Goal: Task Accomplishment & Management: Manage account settings

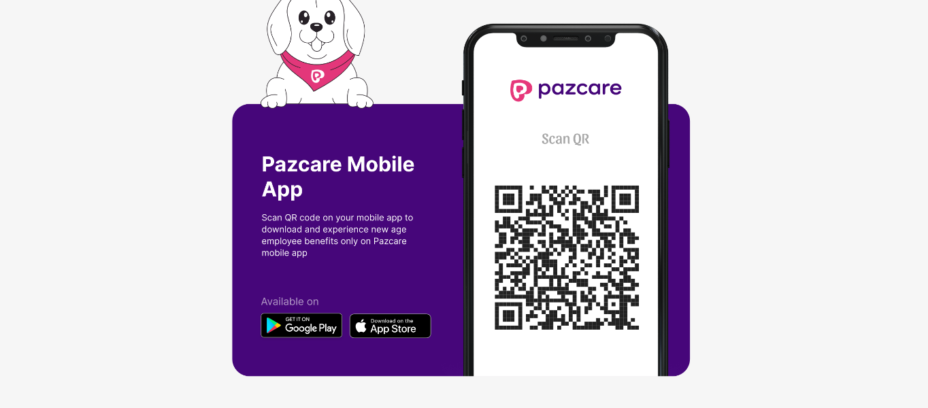
scroll to position [4, 0]
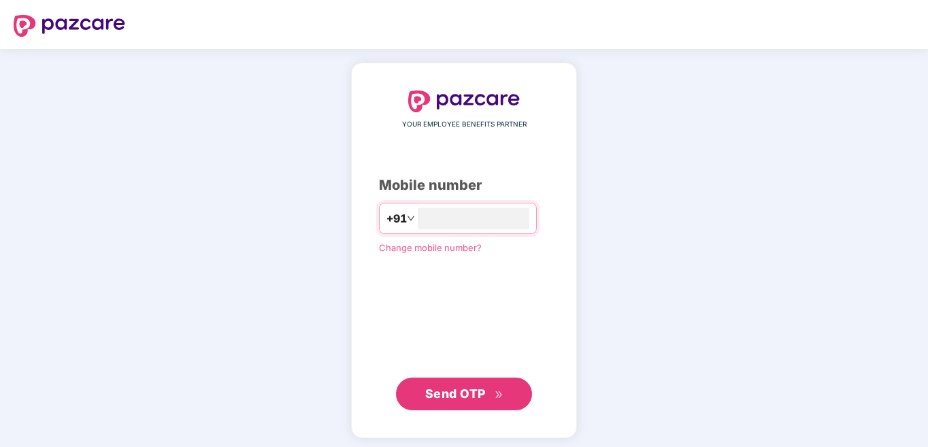
type input "**********"
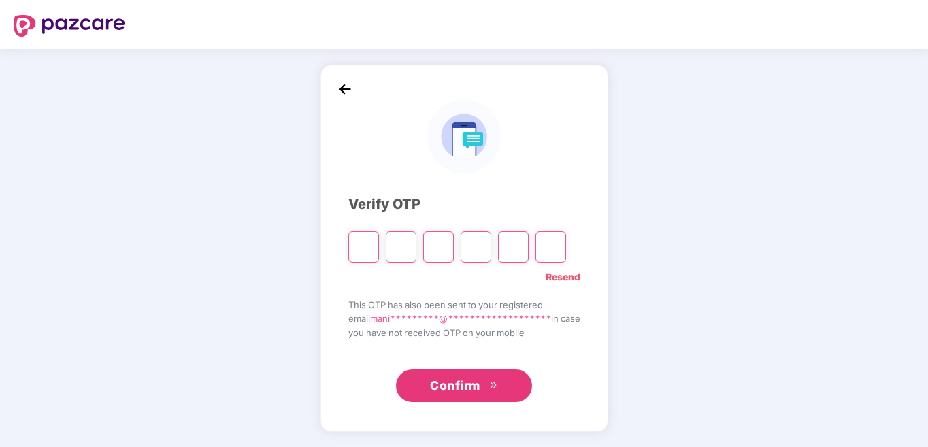
type input "*"
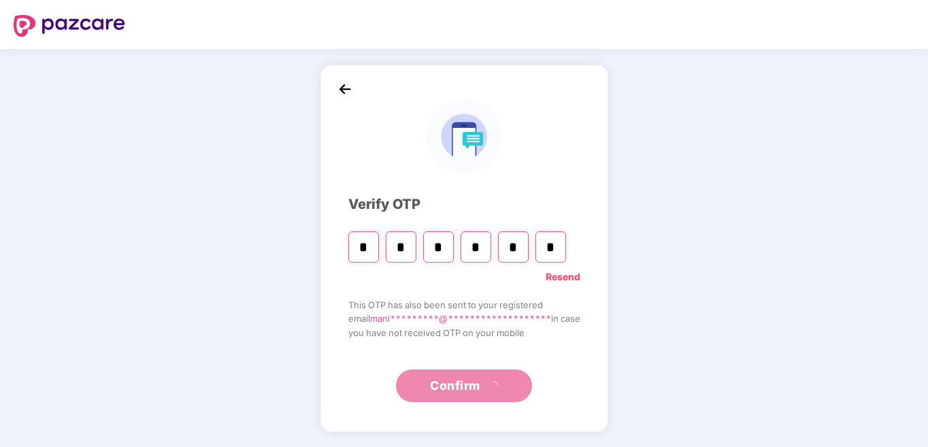
type input "*"
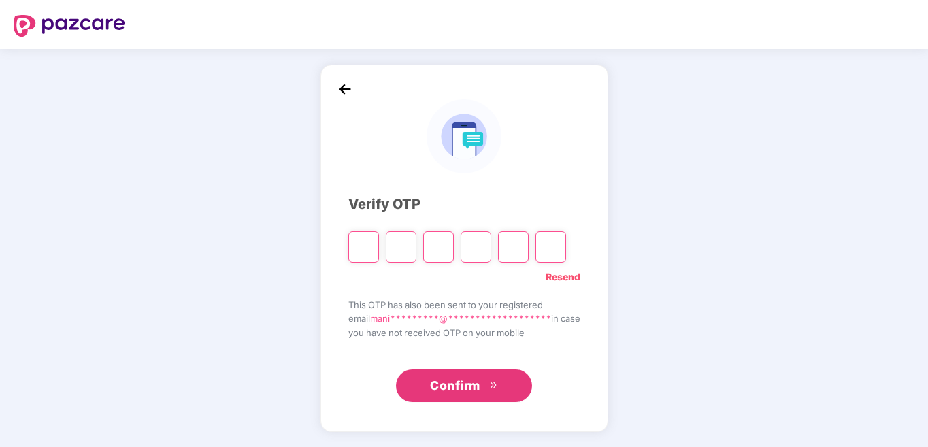
type input "*"
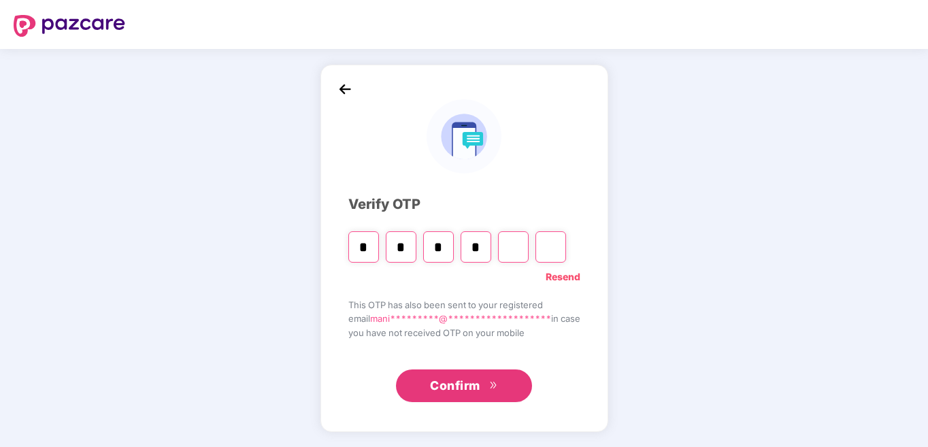
type input "*"
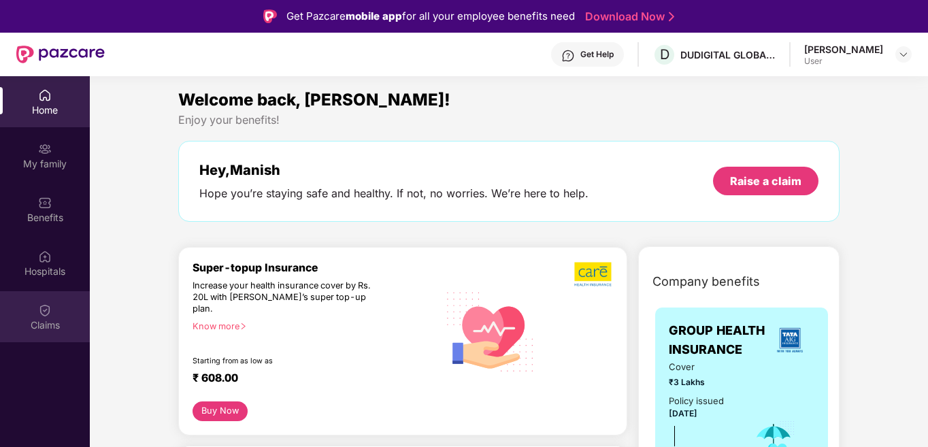
click at [39, 313] on img at bounding box center [45, 311] width 14 height 14
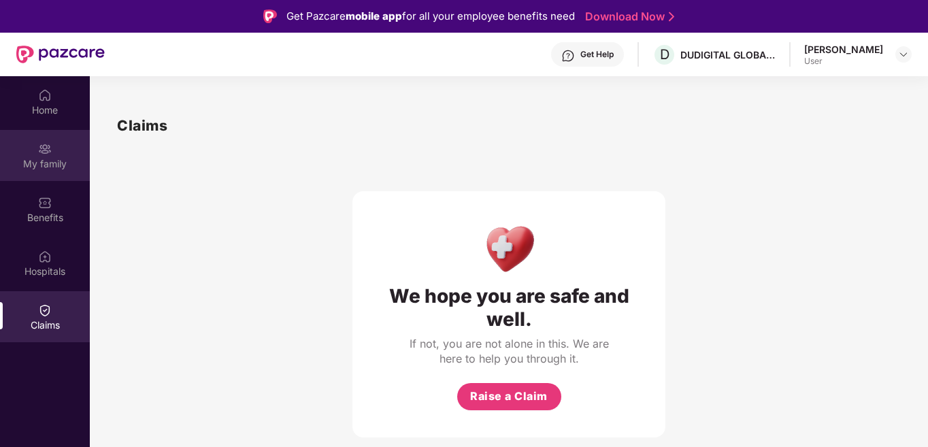
click at [38, 164] on div "My family" at bounding box center [45, 164] width 90 height 14
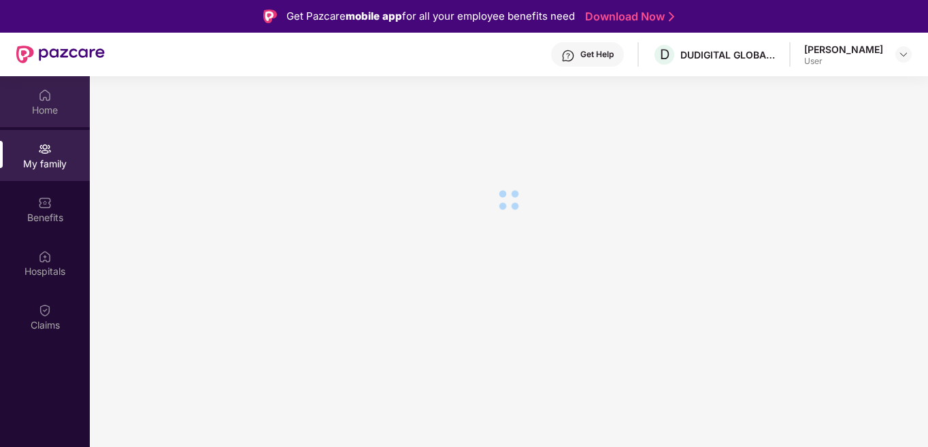
click at [40, 93] on img at bounding box center [45, 95] width 14 height 14
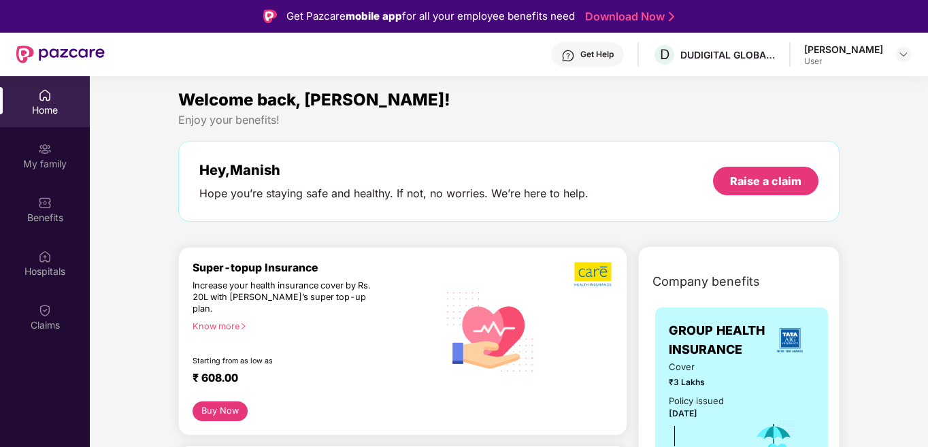
click at [132, 50] on div "Get Help D DUDIGITAL GLOBAL LIMITED Manish Panwar User" at bounding box center [508, 55] width 807 height 44
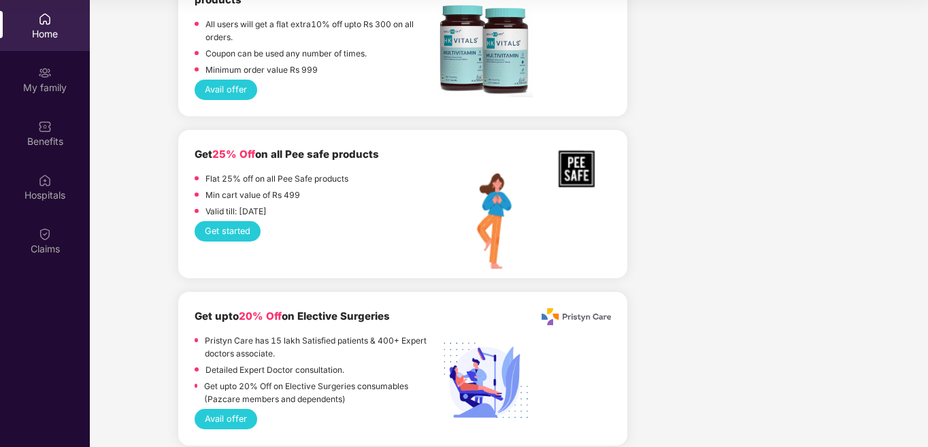
scroll to position [1375, 0]
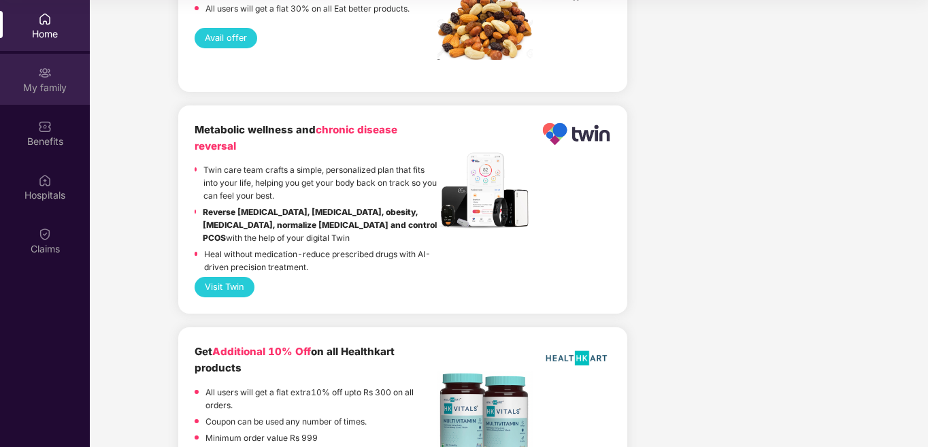
click at [36, 67] on div "My family" at bounding box center [45, 79] width 90 height 51
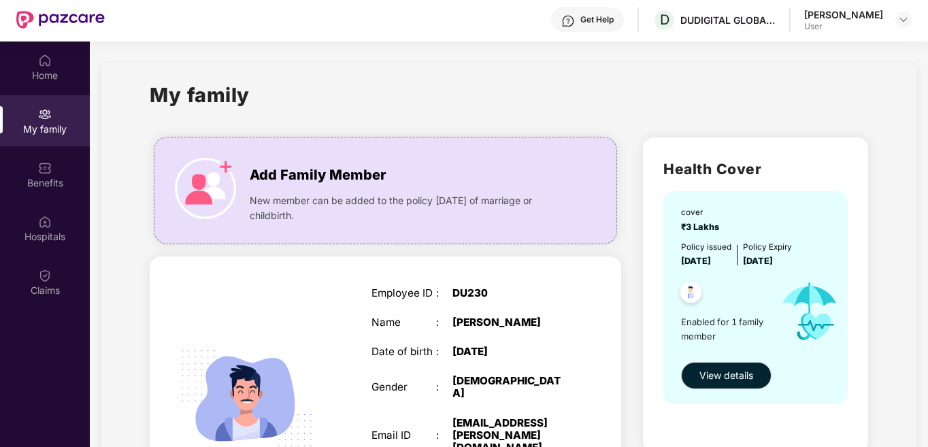
scroll to position [0, 0]
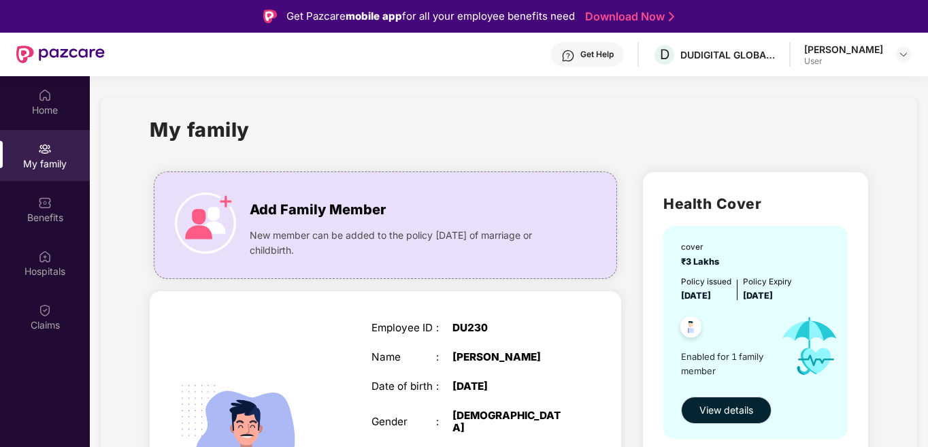
click at [846, 65] on div "User" at bounding box center [843, 61] width 79 height 11
click at [898, 49] on div at bounding box center [904, 54] width 16 height 16
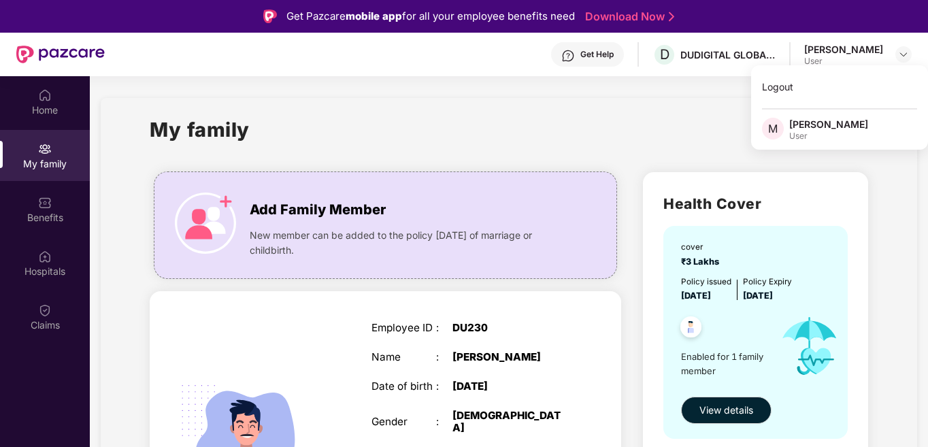
click at [818, 52] on div "Manish Panwar" at bounding box center [843, 49] width 79 height 13
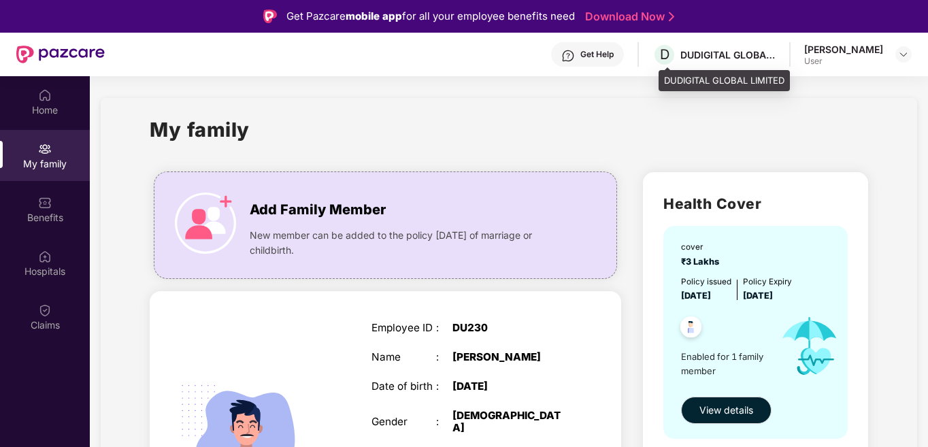
click at [730, 44] on div "D DUDIGITAL GLOBAL LIMITED" at bounding box center [714, 55] width 123 height 24
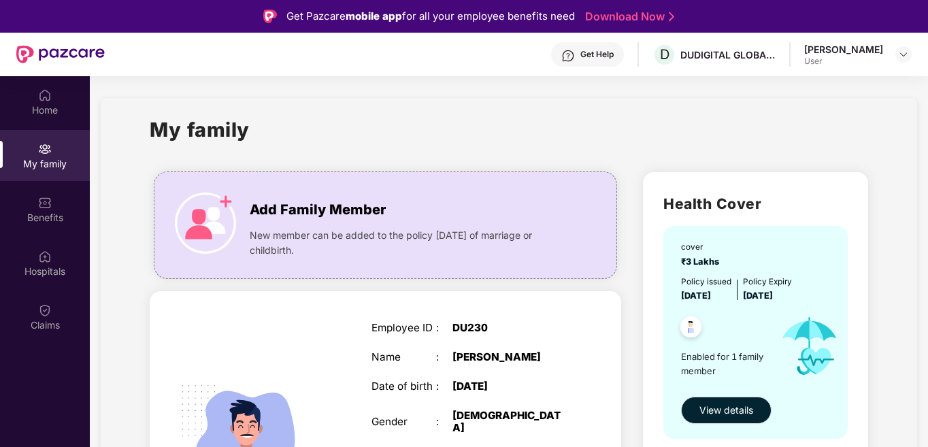
click at [585, 40] on div "Get Help D DUDIGITAL GLOBAL LIMITED Manish Panwar User" at bounding box center [508, 55] width 807 height 44
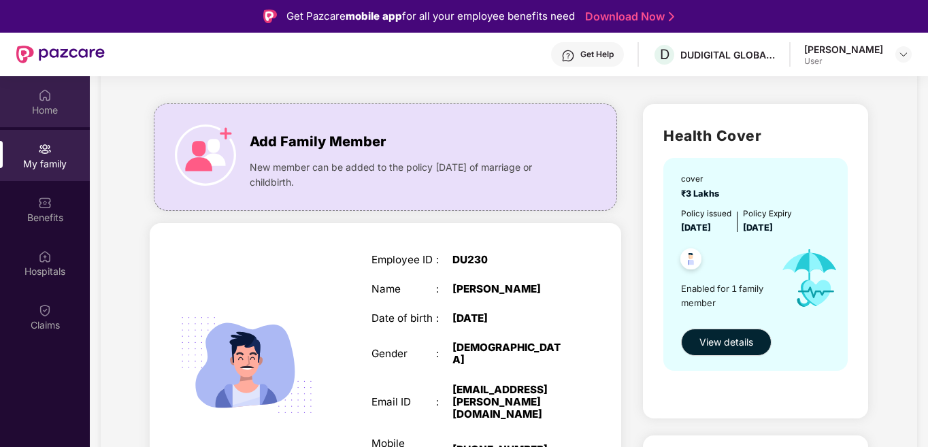
click at [8, 101] on div "Home" at bounding box center [45, 101] width 90 height 51
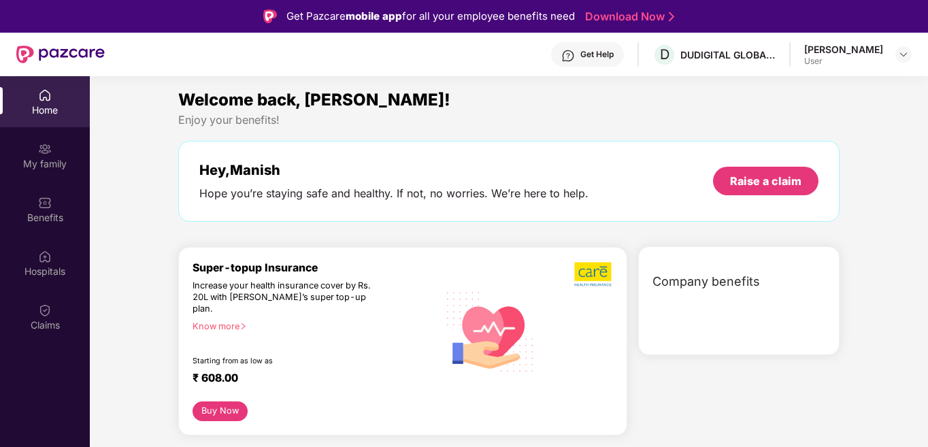
scroll to position [0, 0]
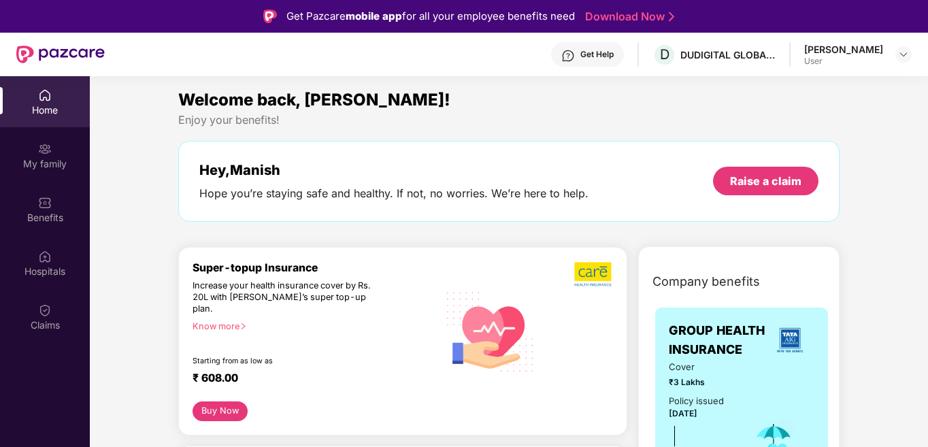
click at [239, 122] on div "Enjoy your benefits!" at bounding box center [509, 120] width 662 height 14
click at [656, 20] on link "Download Now" at bounding box center [627, 17] width 85 height 14
click at [689, 55] on div "DUDIGITAL GLOBAL LIMITED" at bounding box center [728, 54] width 95 height 13
click at [601, 54] on div "Get Help" at bounding box center [597, 54] width 33 height 11
click at [33, 319] on div "Claims" at bounding box center [45, 326] width 90 height 14
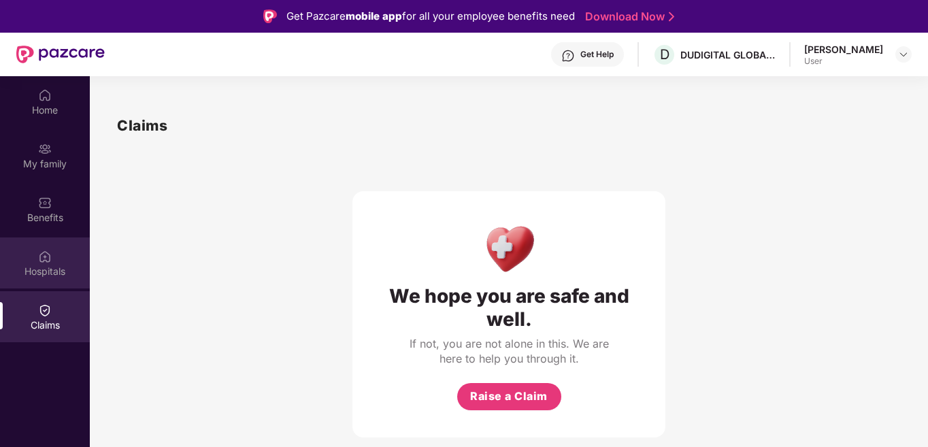
click at [45, 269] on div "Hospitals" at bounding box center [45, 272] width 90 height 14
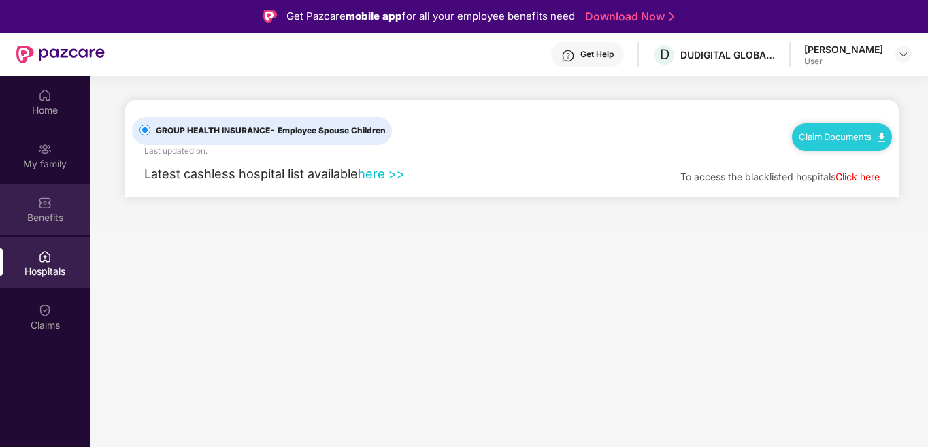
click at [45, 222] on div "Benefits" at bounding box center [45, 218] width 90 height 14
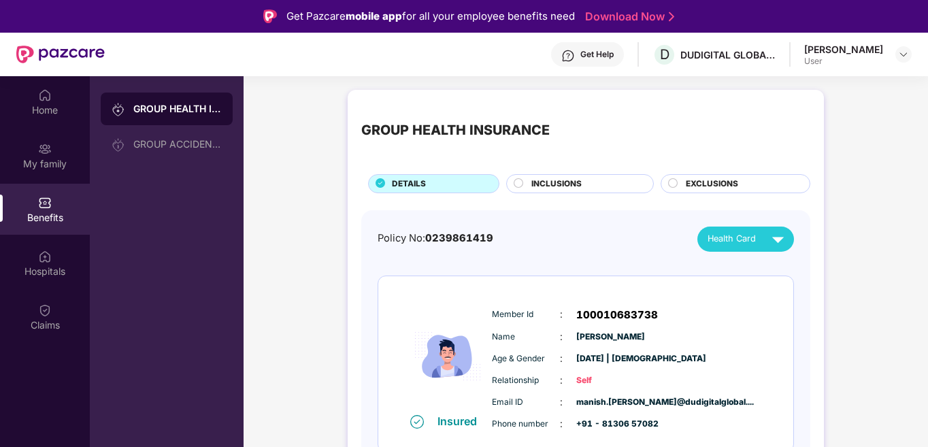
click at [43, 181] on div "Home My family Benefits Hospitals Claims" at bounding box center [45, 210] width 90 height 269
click at [49, 168] on div "My family" at bounding box center [45, 164] width 90 height 14
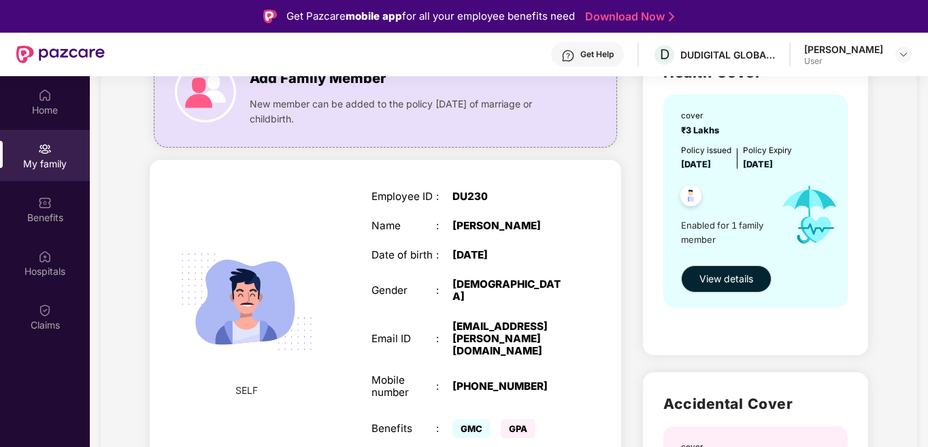
scroll to position [136, 0]
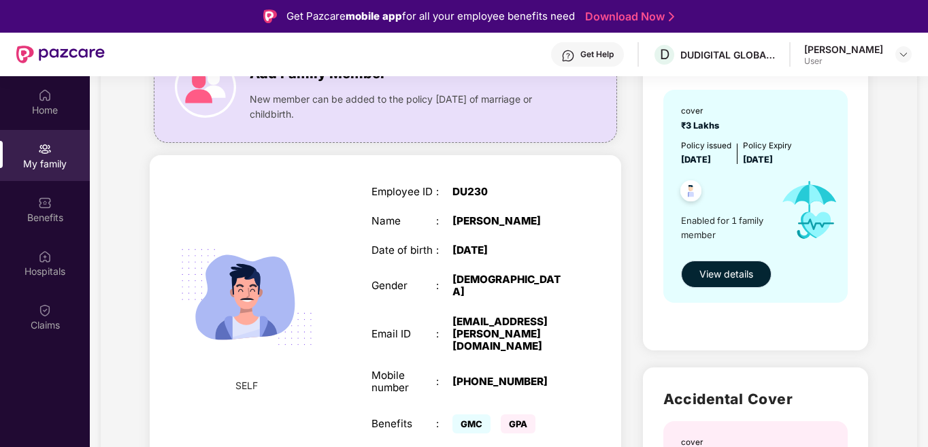
click at [717, 276] on span "View details" at bounding box center [727, 274] width 54 height 15
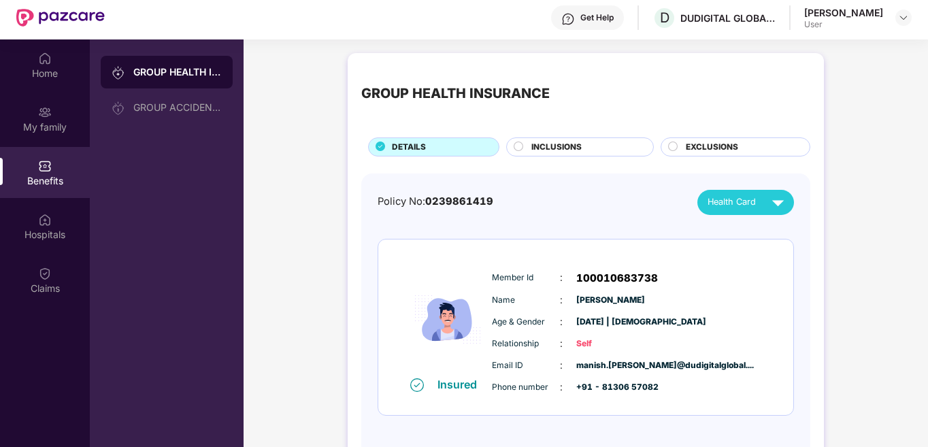
scroll to position [0, 0]
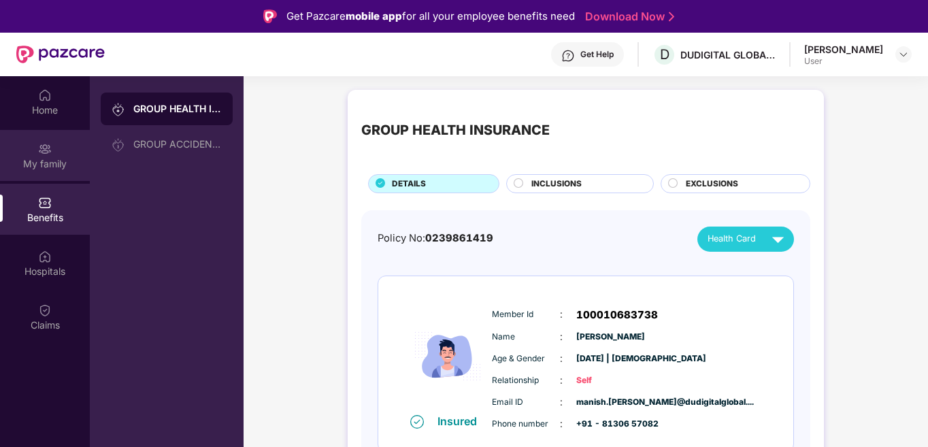
click at [32, 144] on div "My family" at bounding box center [45, 155] width 90 height 51
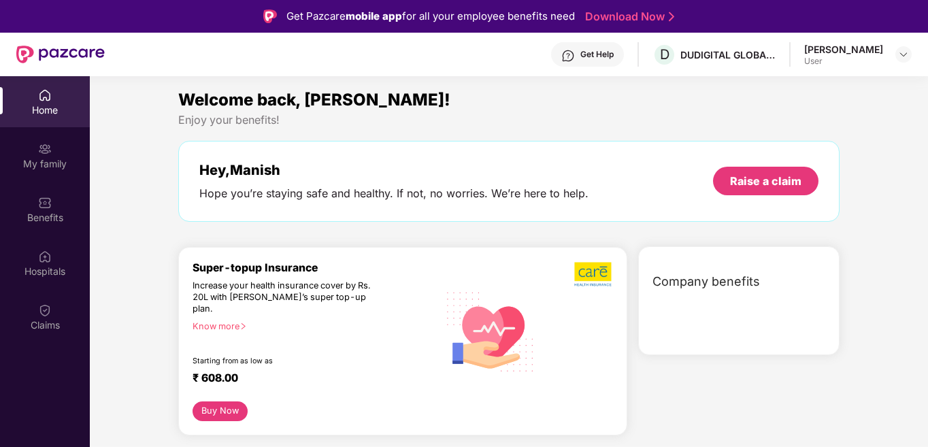
click at [41, 109] on div "Home" at bounding box center [45, 110] width 90 height 14
drag, startPoint x: 32, startPoint y: 144, endPoint x: 41, endPoint y: 109, distance: 36.5
click at [41, 109] on div "Home" at bounding box center [45, 110] width 90 height 14
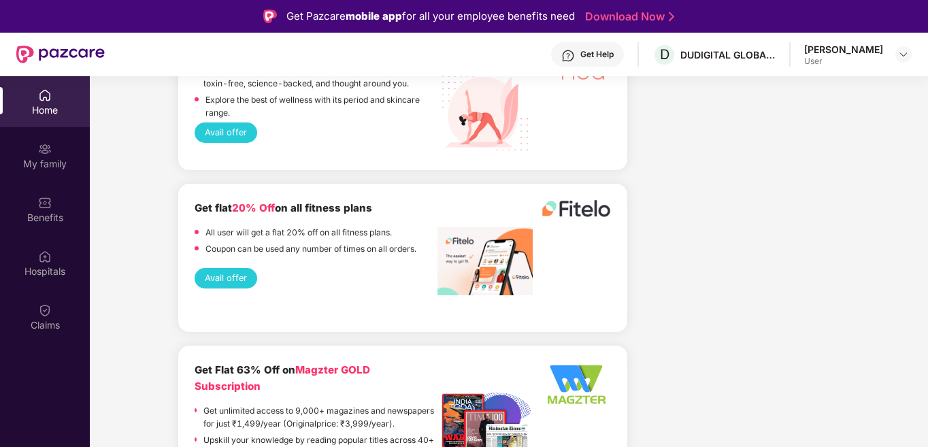
scroll to position [1985, 0]
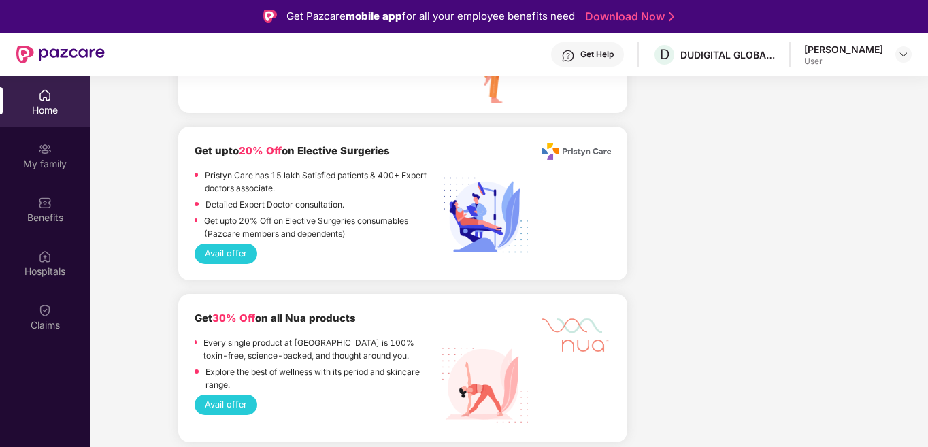
click at [627, 20] on link "Download Now" at bounding box center [627, 17] width 85 height 14
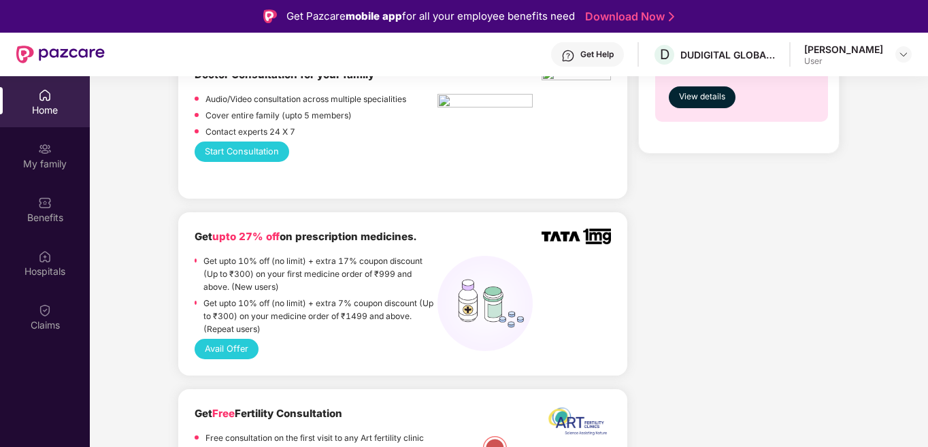
scroll to position [623, 0]
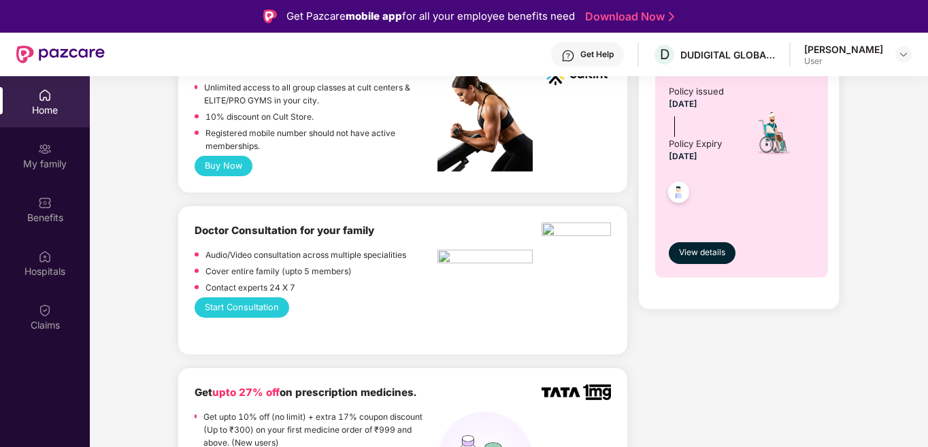
click at [817, 54] on div "Manish Panwar" at bounding box center [843, 49] width 79 height 13
click at [905, 56] on img at bounding box center [903, 54] width 11 height 11
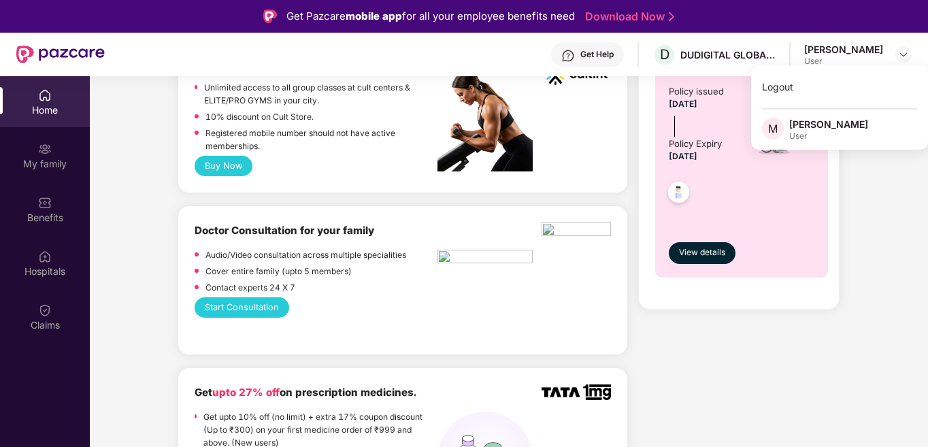
click at [821, 130] on div "Manish Panwar" at bounding box center [828, 124] width 79 height 13
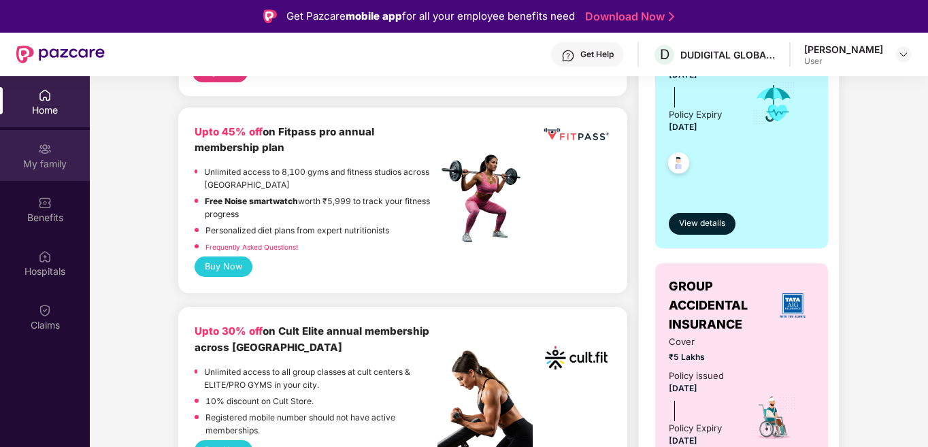
scroll to position [79, 0]
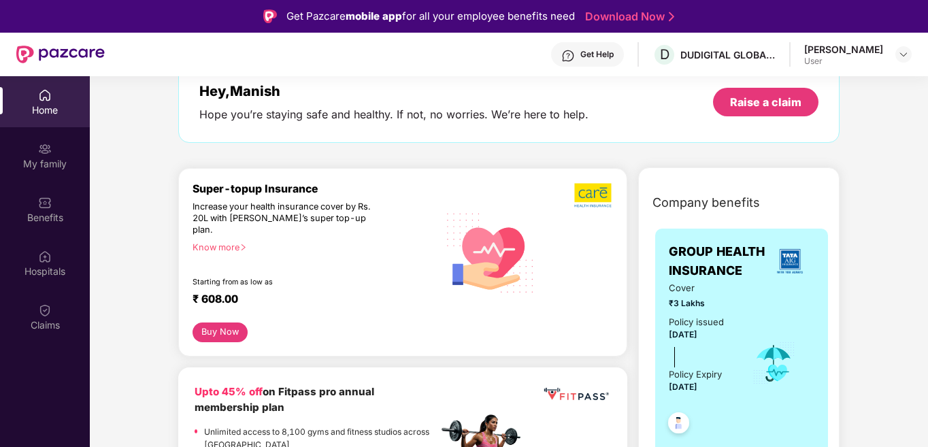
click at [51, 110] on div "Home" at bounding box center [45, 110] width 90 height 14
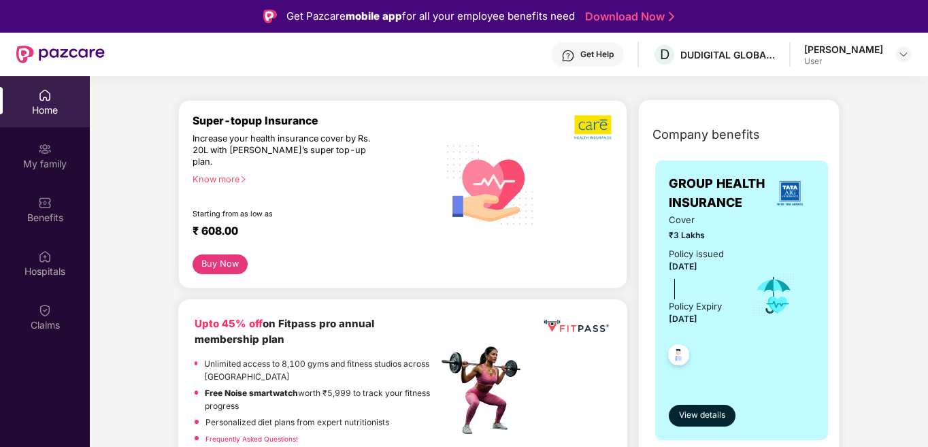
scroll to position [0, 0]
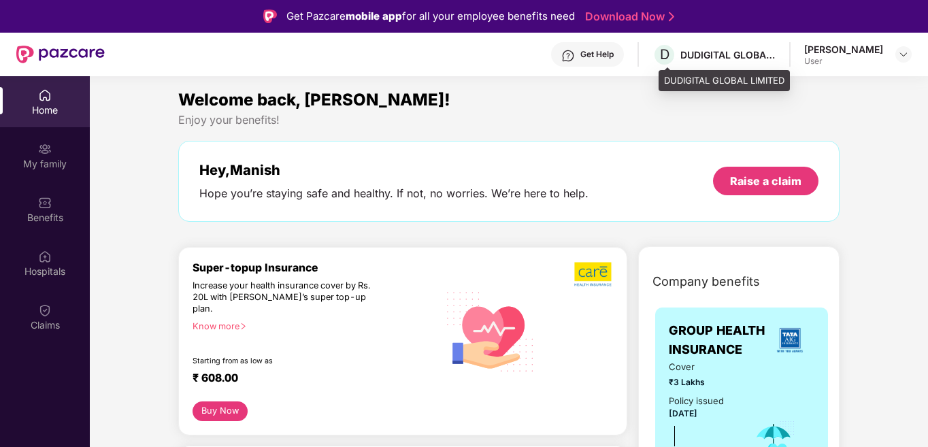
click at [724, 58] on div "DUDIGITAL GLOBAL LIMITED" at bounding box center [728, 54] width 95 height 13
click at [670, 56] on span "D" at bounding box center [665, 54] width 10 height 16
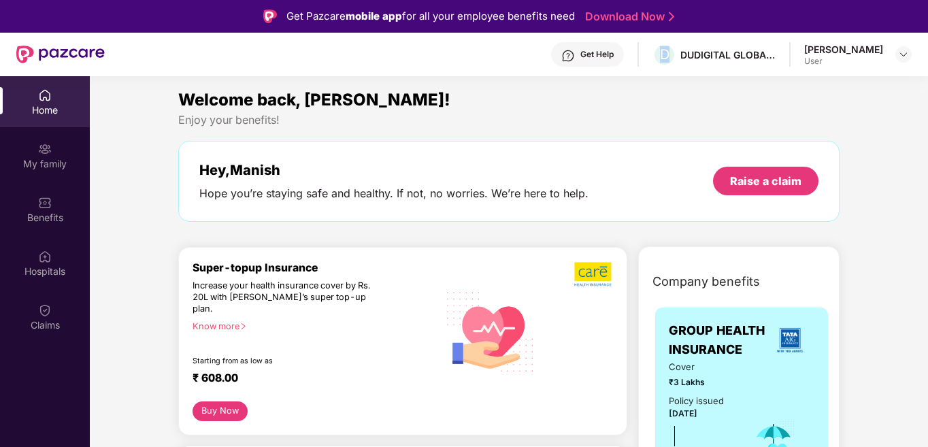
click at [569, 52] on img at bounding box center [568, 56] width 14 height 14
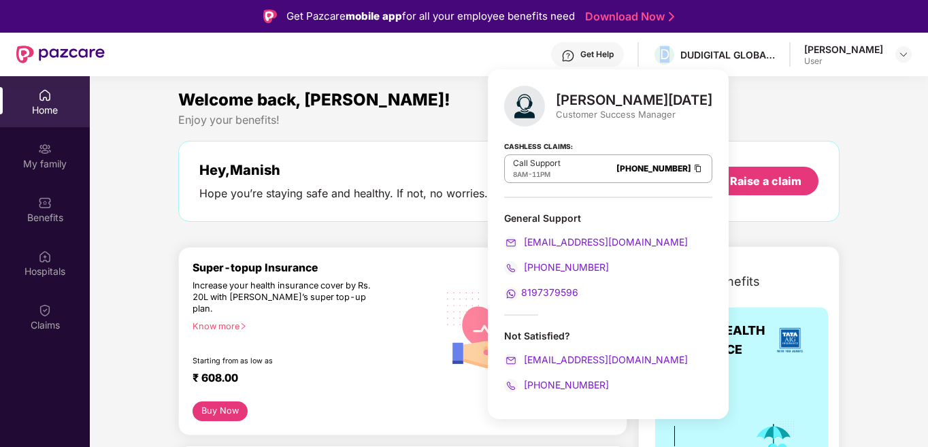
click at [465, 95] on div "Welcome back, Manish!" at bounding box center [509, 100] width 662 height 26
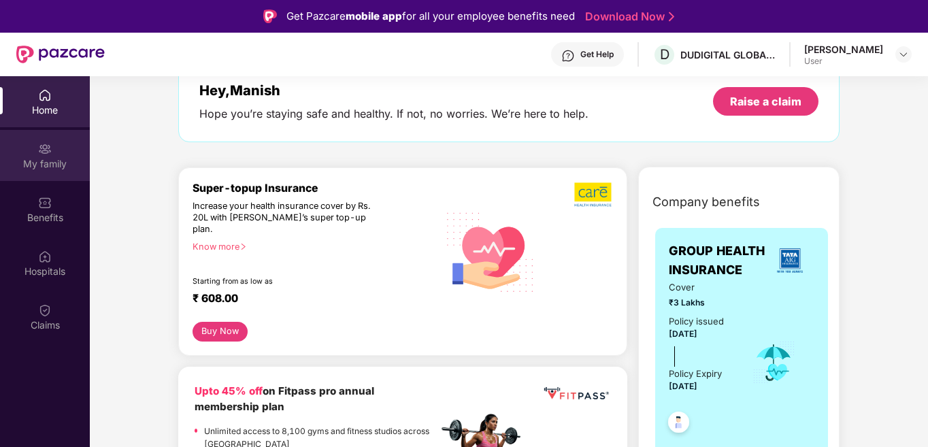
scroll to position [204, 0]
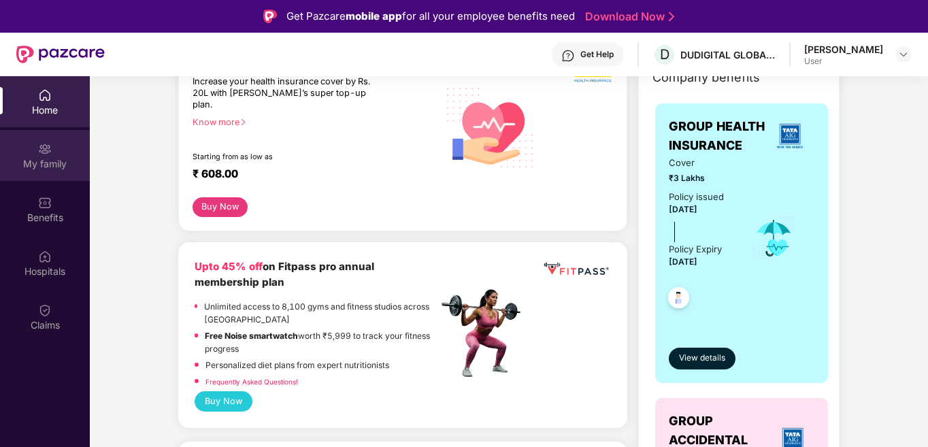
click at [54, 155] on div "My family" at bounding box center [45, 155] width 90 height 51
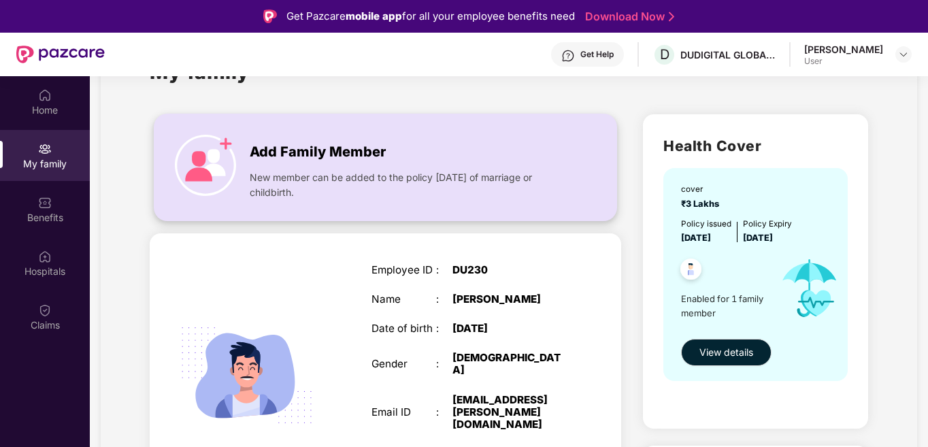
scroll to position [0, 0]
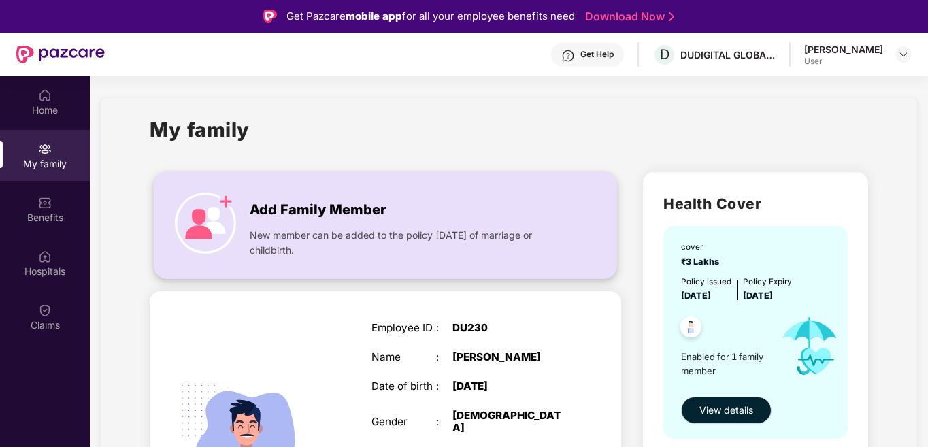
click at [270, 204] on span "Add Family Member" at bounding box center [318, 209] width 136 height 21
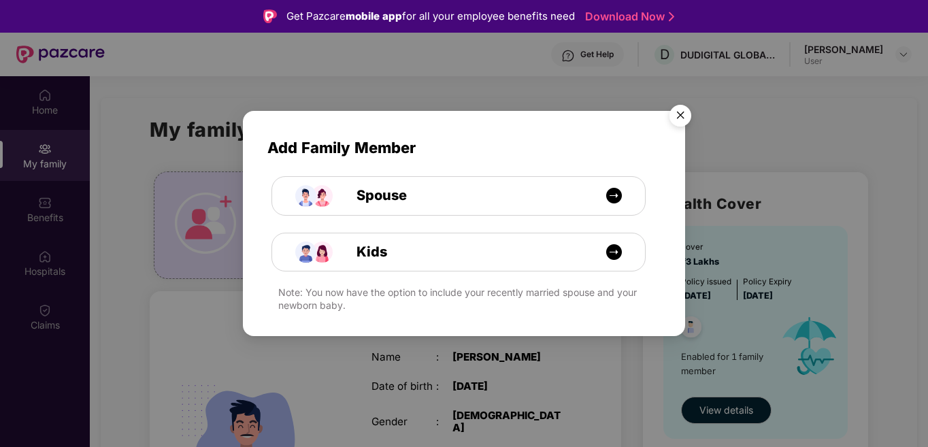
click at [687, 107] on img "Close" at bounding box center [681, 118] width 38 height 38
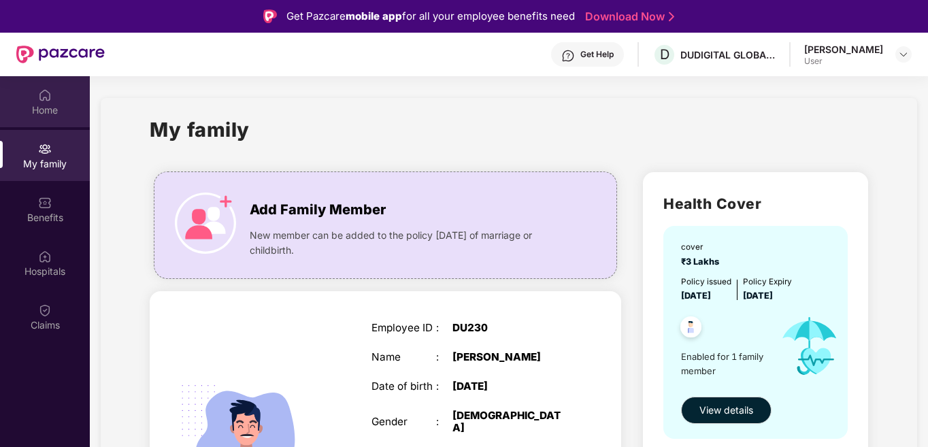
click at [38, 87] on div at bounding box center [45, 94] width 14 height 14
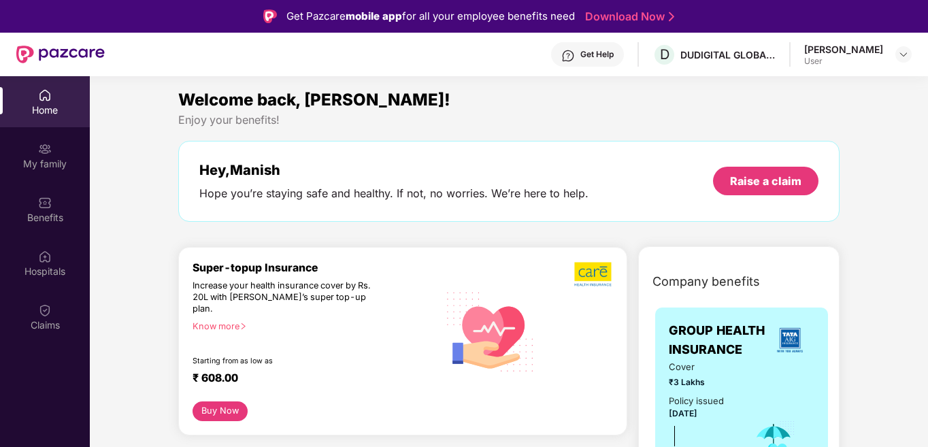
click at [184, 46] on div "Get Help D DUDIGITAL GLOBAL LIMITED Manish Panwar User" at bounding box center [508, 55] width 807 height 44
click at [218, 61] on div "Get Help D DUDIGITAL GLOBAL LIMITED Manish Panwar User" at bounding box center [508, 55] width 807 height 44
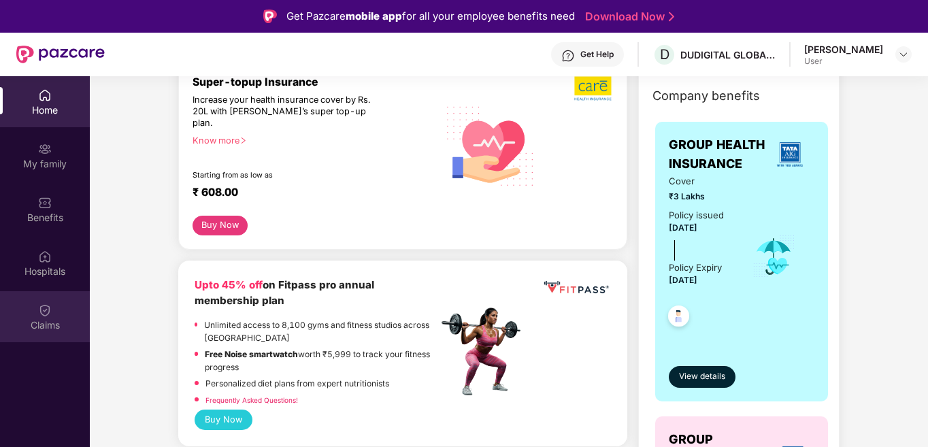
scroll to position [204, 0]
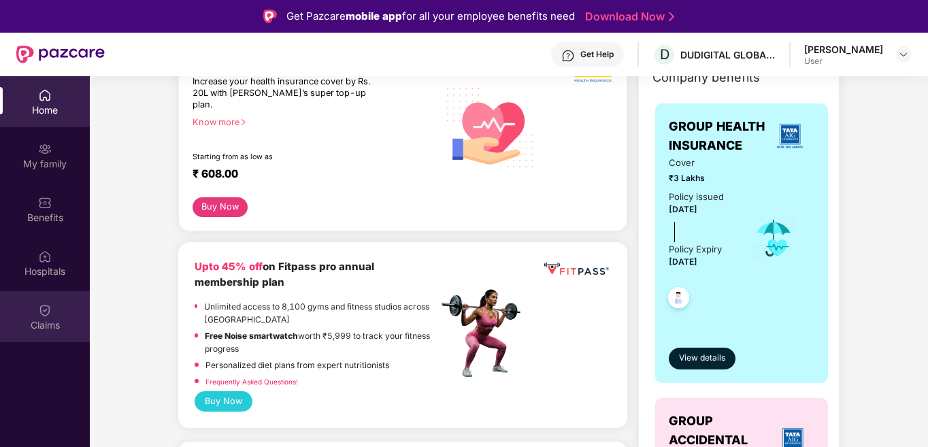
click at [33, 331] on div "Claims" at bounding box center [45, 326] width 90 height 14
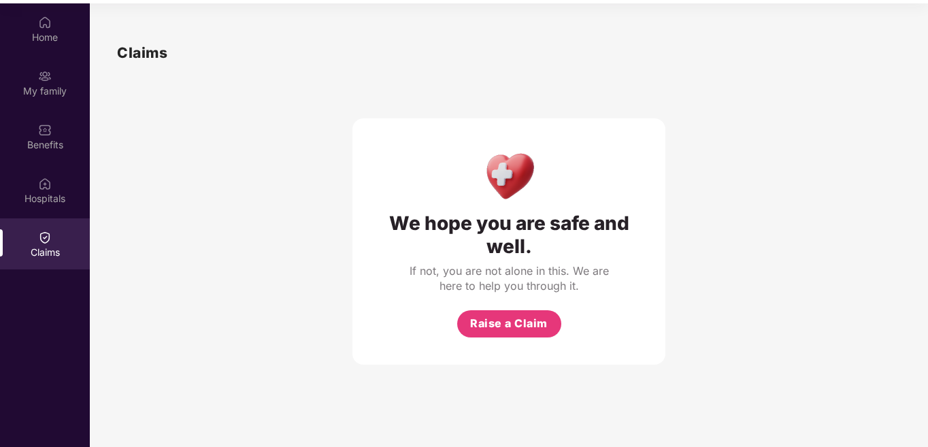
scroll to position [76, 0]
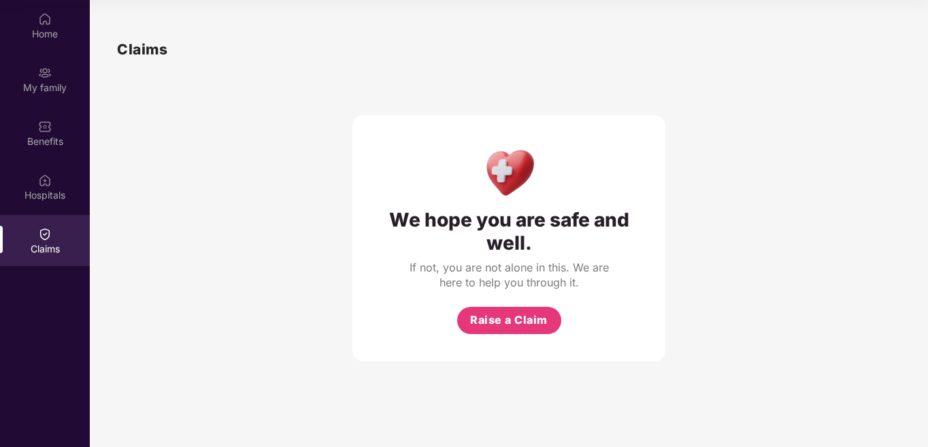
click at [529, 335] on div "We hope you are safe and well. If not, you are not alone in this. We are here t…" at bounding box center [509, 238] width 313 height 246
click at [521, 328] on span "Raise a Claim" at bounding box center [509, 320] width 78 height 17
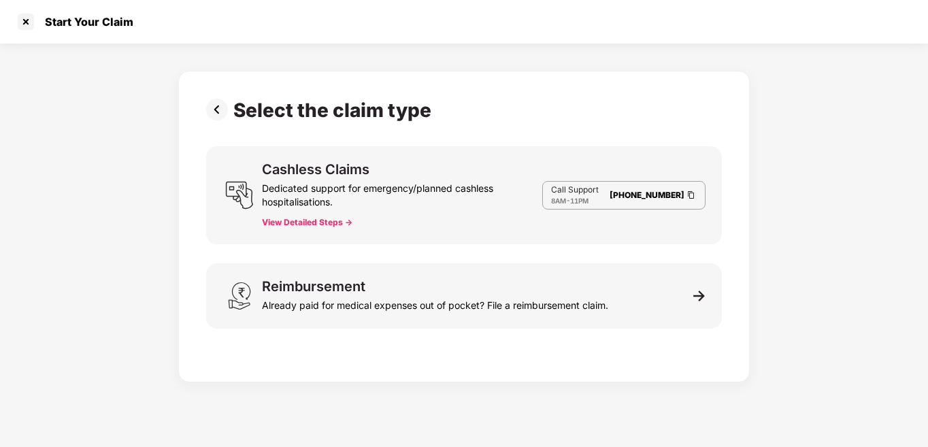
scroll to position [33, 0]
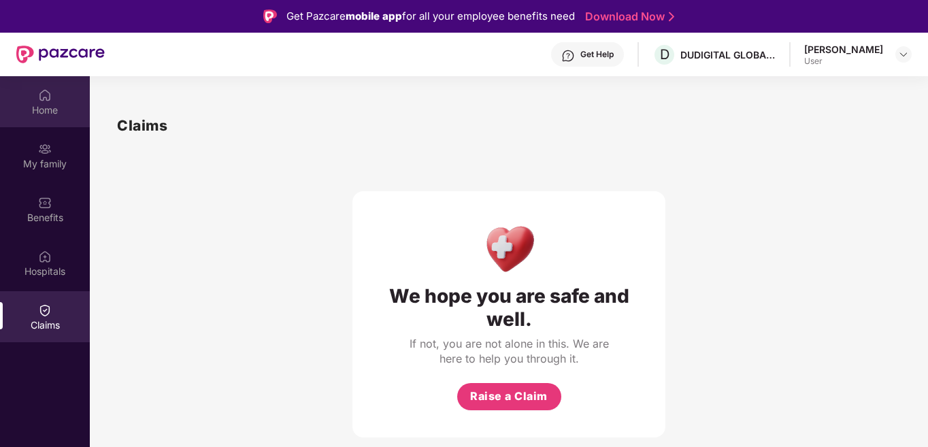
click at [56, 107] on div "Home" at bounding box center [45, 110] width 90 height 14
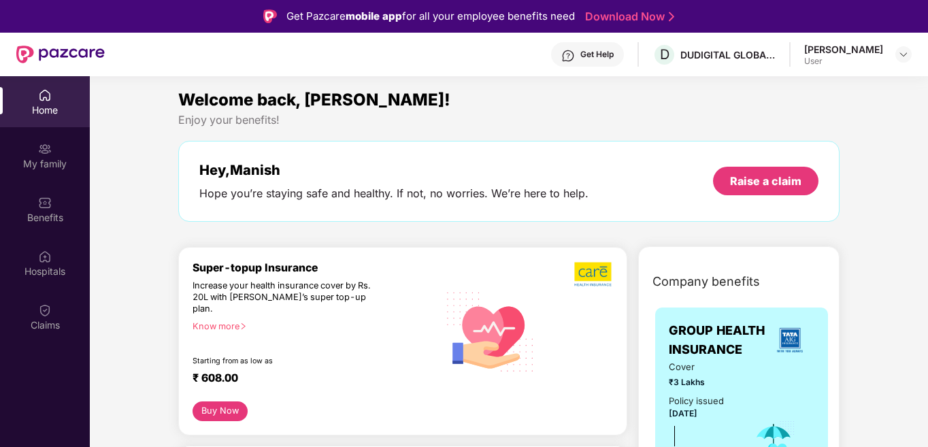
click at [299, 31] on div "Get Pazcare mobile app for all your employee benefits need Download Now" at bounding box center [464, 16] width 928 height 33
click at [302, 21] on div "Get Pazcare mobile app for all your employee benefits need" at bounding box center [431, 16] width 289 height 16
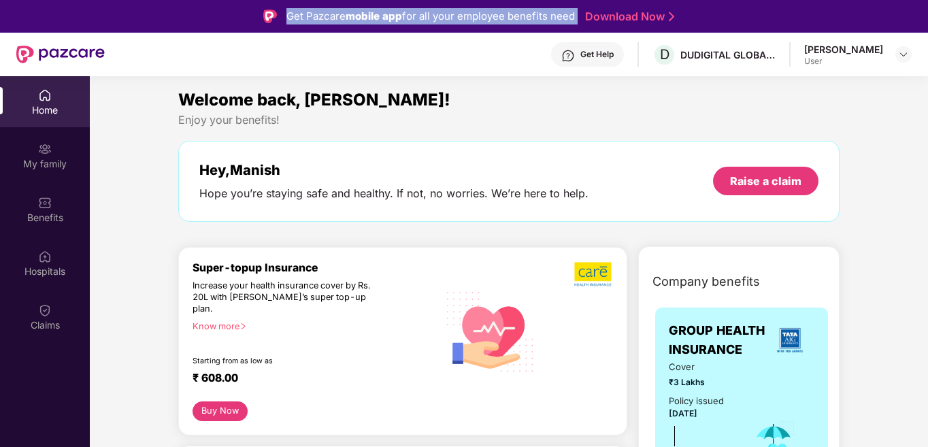
click at [302, 21] on div "Get Pazcare mobile app for all your employee benefits need" at bounding box center [431, 16] width 289 height 16
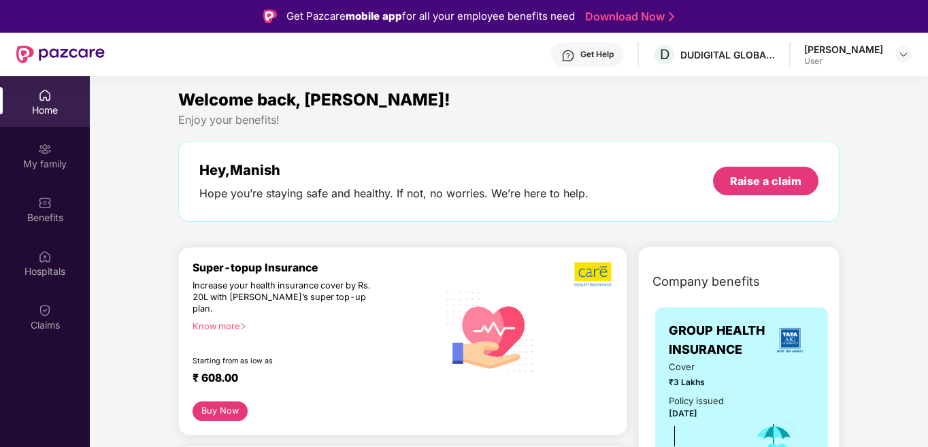
click at [501, 68] on div "Get Help D DUDIGITAL GLOBAL LIMITED Manish Panwar User" at bounding box center [508, 55] width 807 height 44
